Goal: Task Accomplishment & Management: Manage account settings

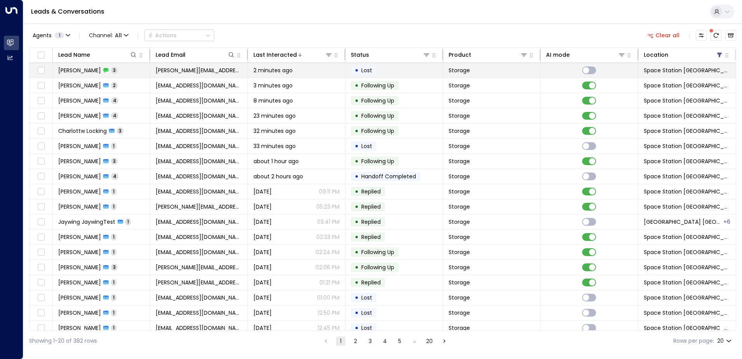
click at [246, 76] on td "[PERSON_NAME][EMAIL_ADDRESS][DOMAIN_NAME]" at bounding box center [198, 70] width 97 height 15
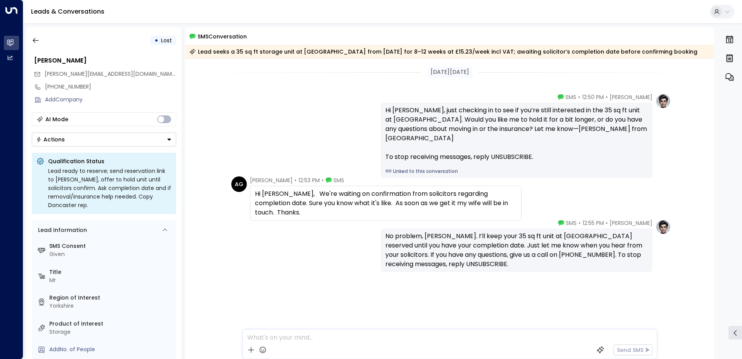
click at [96, 138] on button "Actions" at bounding box center [104, 139] width 144 height 14
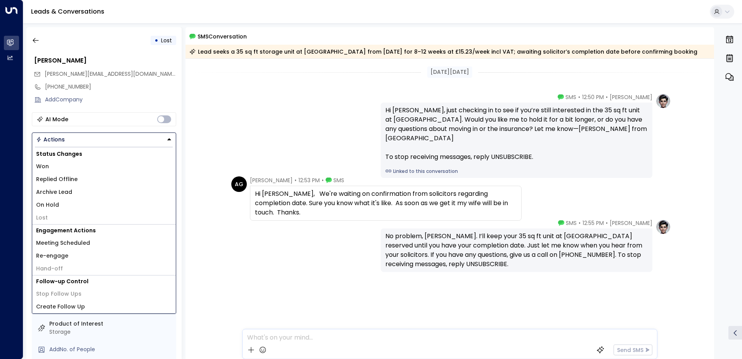
click at [84, 170] on li "Won" at bounding box center [104, 166] width 144 height 13
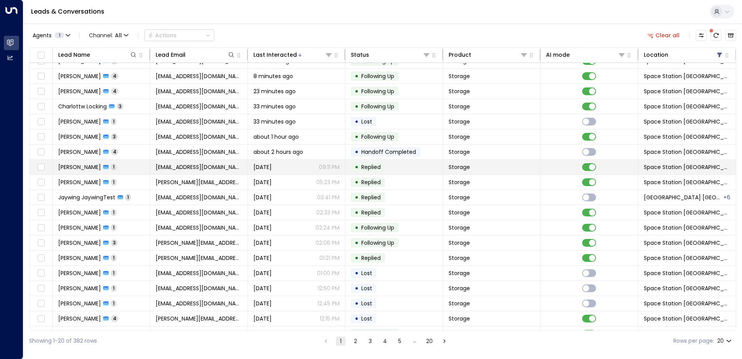
scroll to position [38, 0]
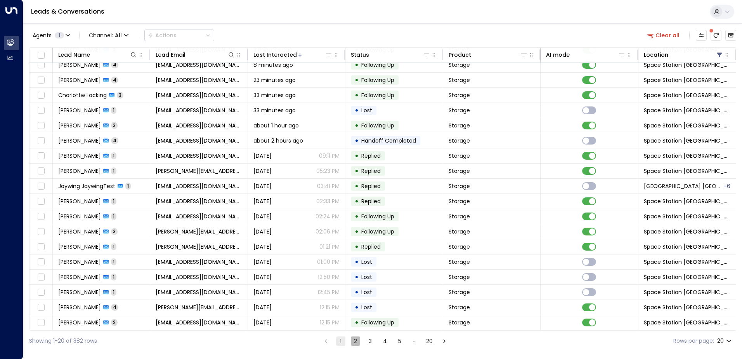
click at [355, 341] on button "2" at bounding box center [355, 340] width 9 height 9
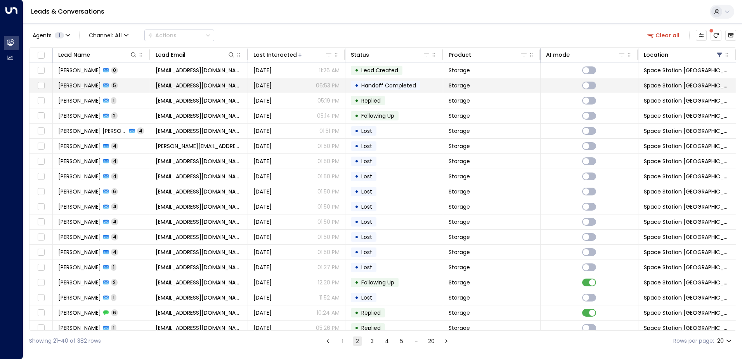
click at [231, 90] on td "[EMAIL_ADDRESS][DOMAIN_NAME]" at bounding box center [198, 85] width 97 height 15
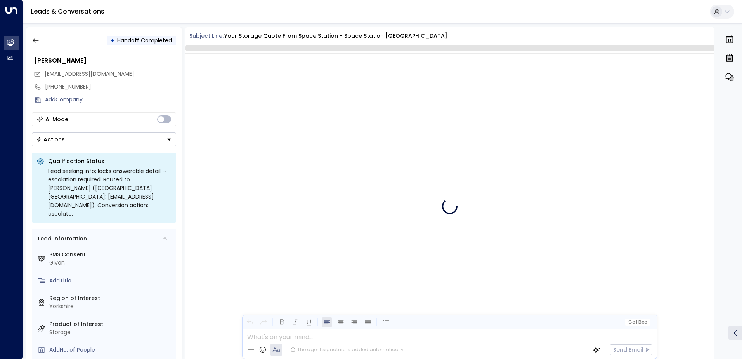
scroll to position [1157, 0]
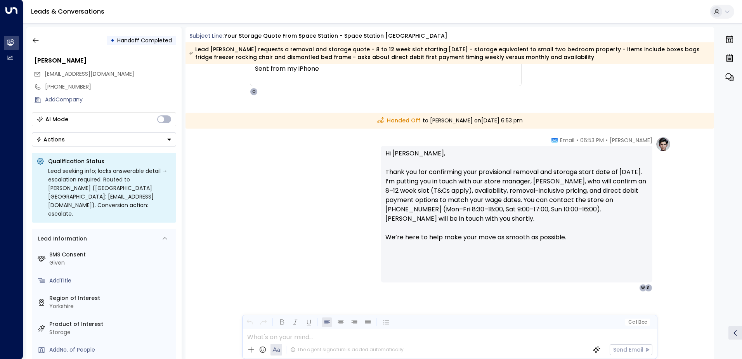
click at [111, 136] on button "Actions" at bounding box center [104, 139] width 144 height 14
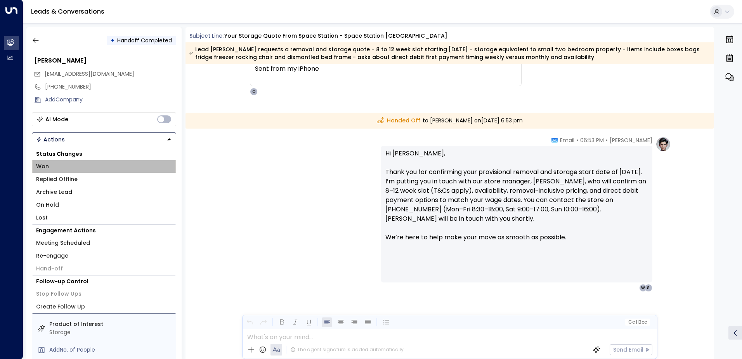
click at [96, 164] on li "Won" at bounding box center [104, 166] width 144 height 13
